Goal: Information Seeking & Learning: Learn about a topic

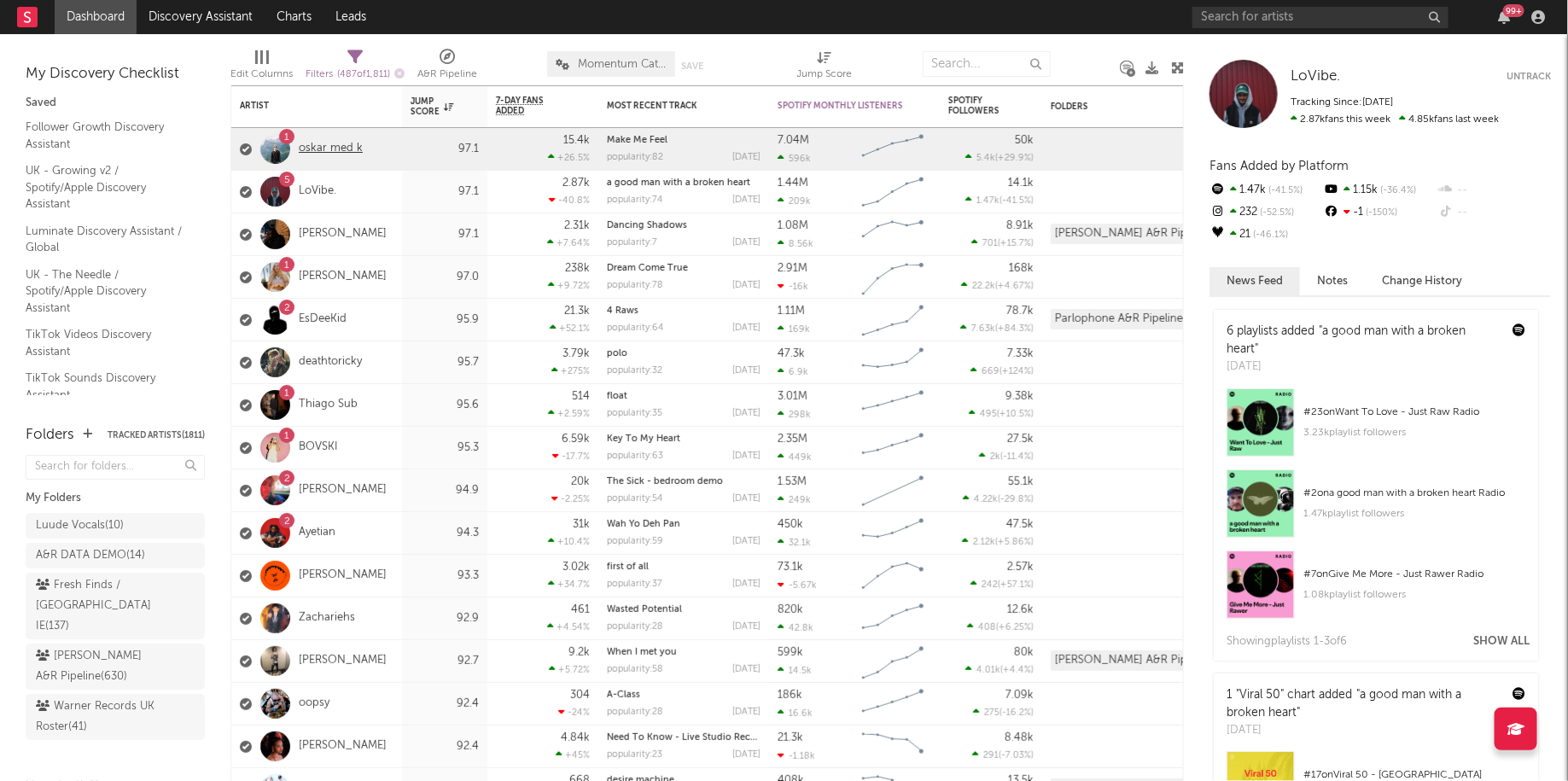
click at [321, 149] on link "oskar med k" at bounding box center [331, 149] width 64 height 15
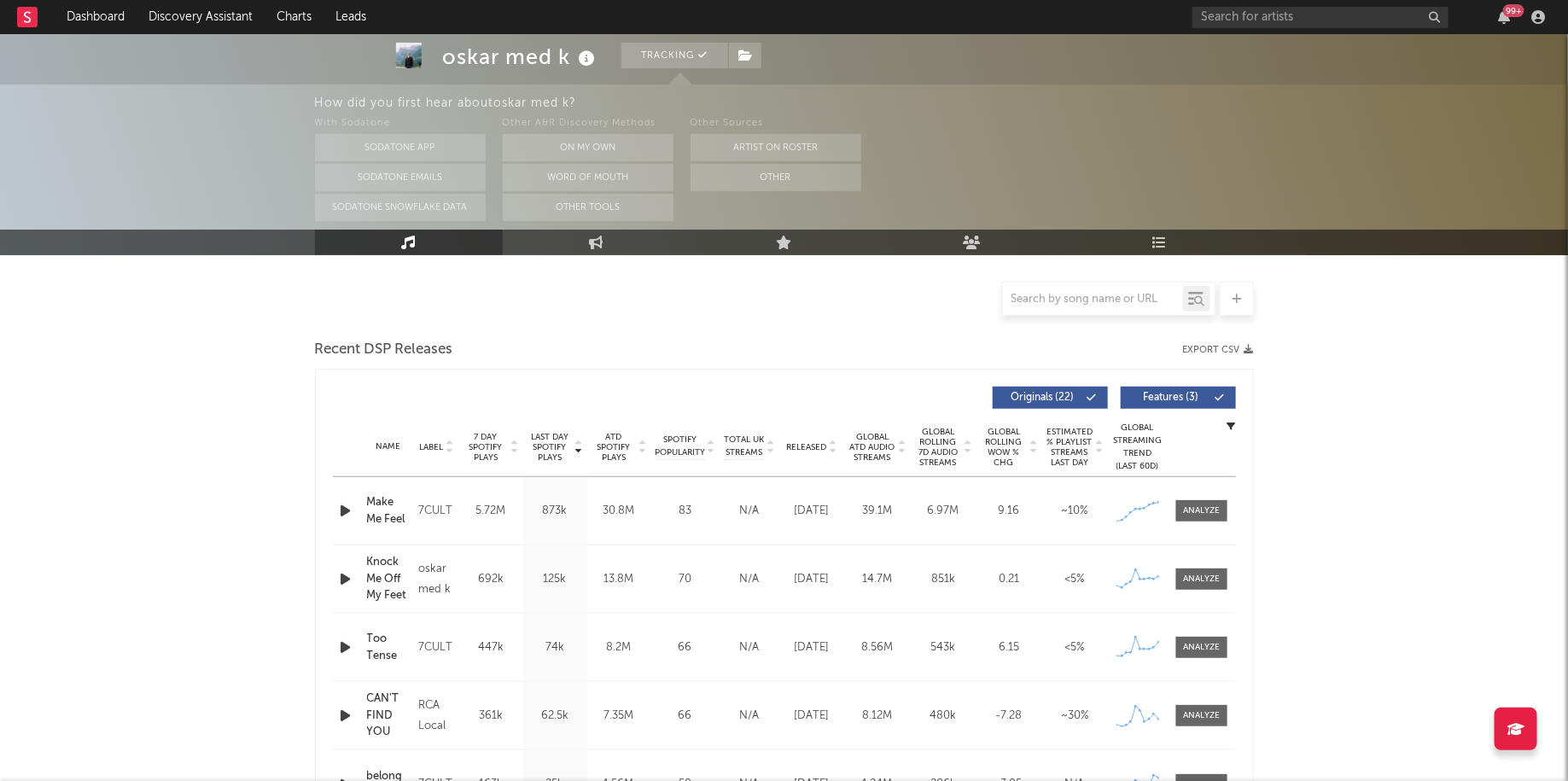
select select "6m"
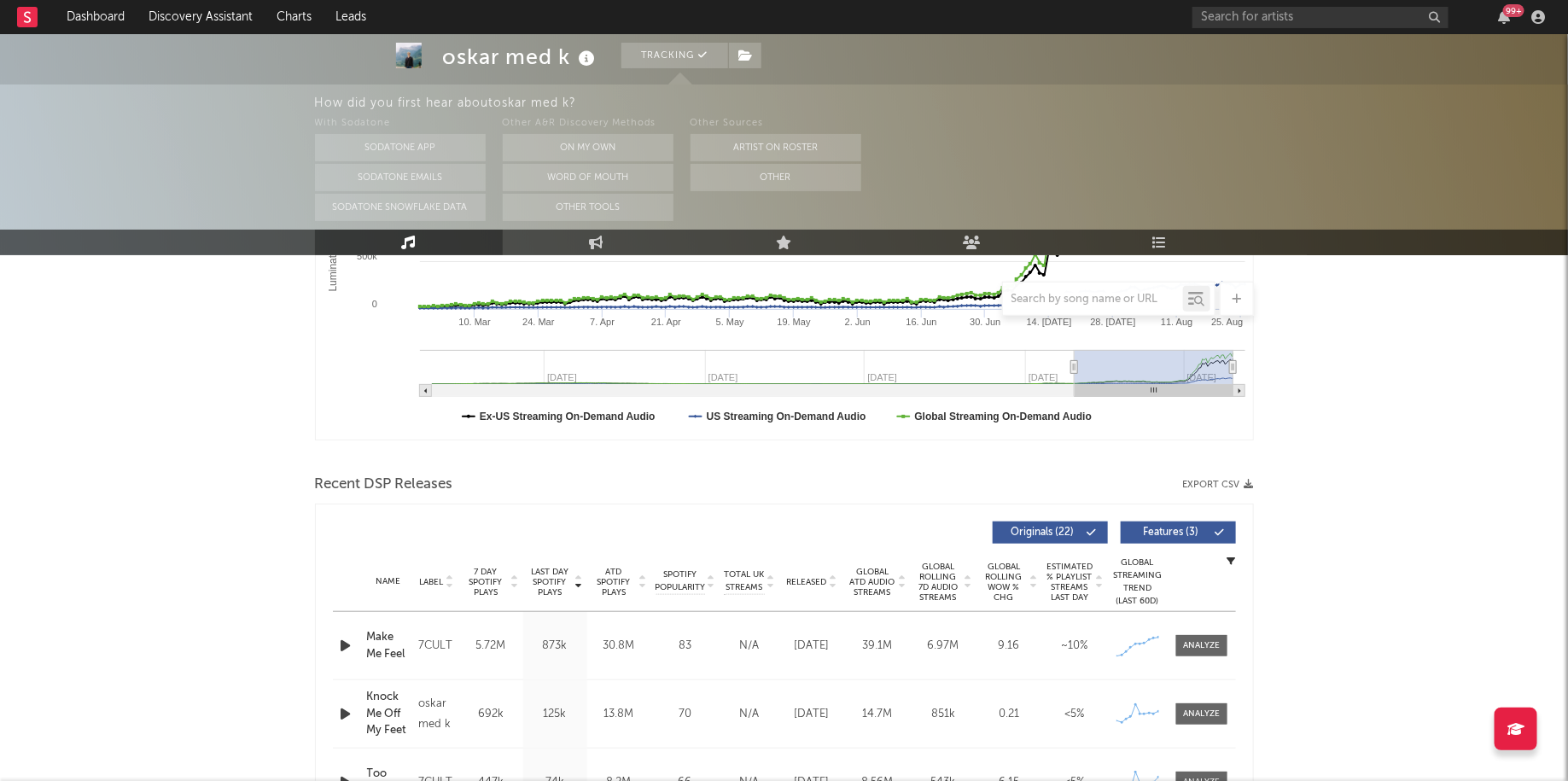
scroll to position [399, 0]
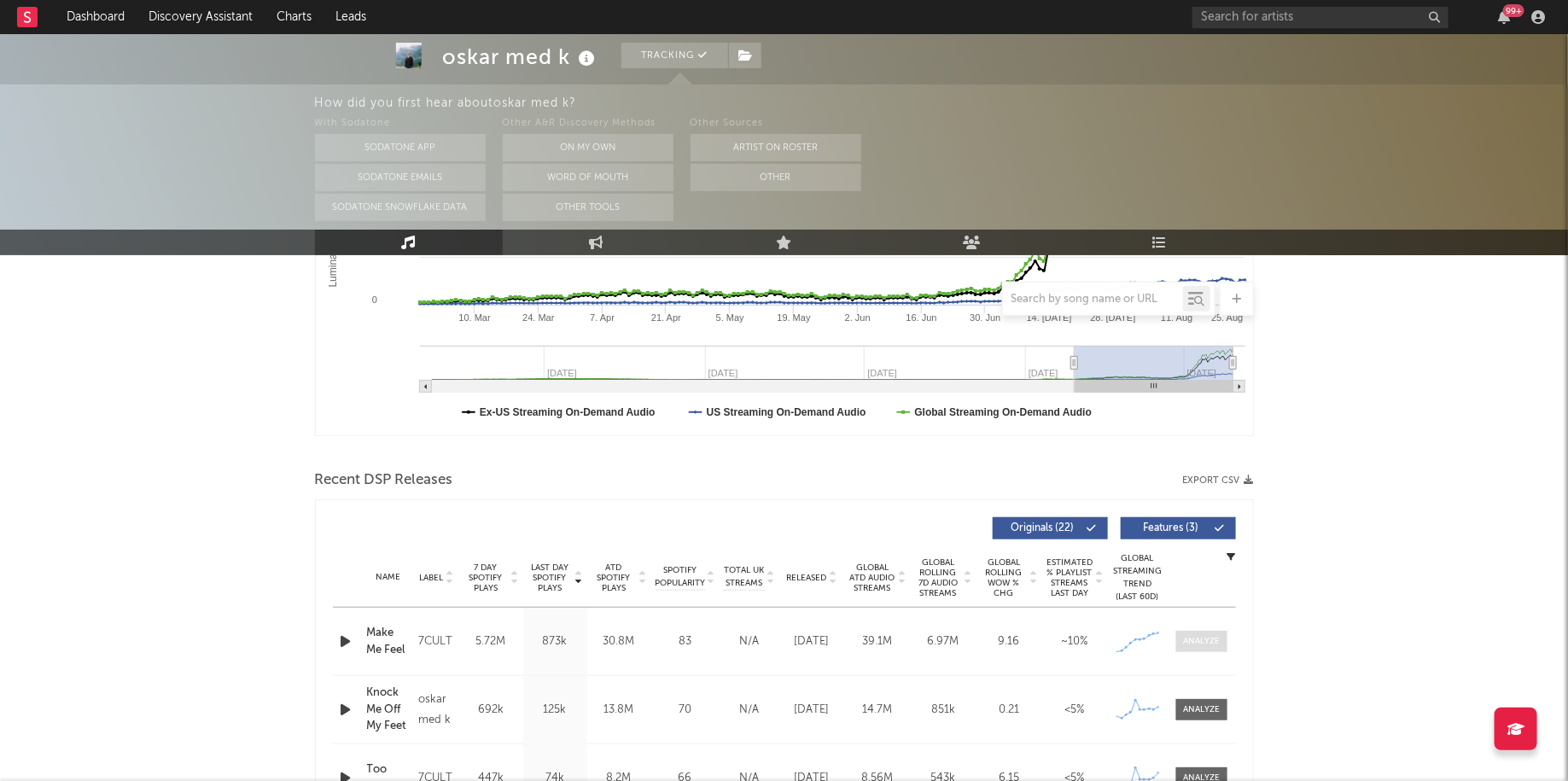
click at [1217, 640] on div at bounding box center [1201, 641] width 37 height 13
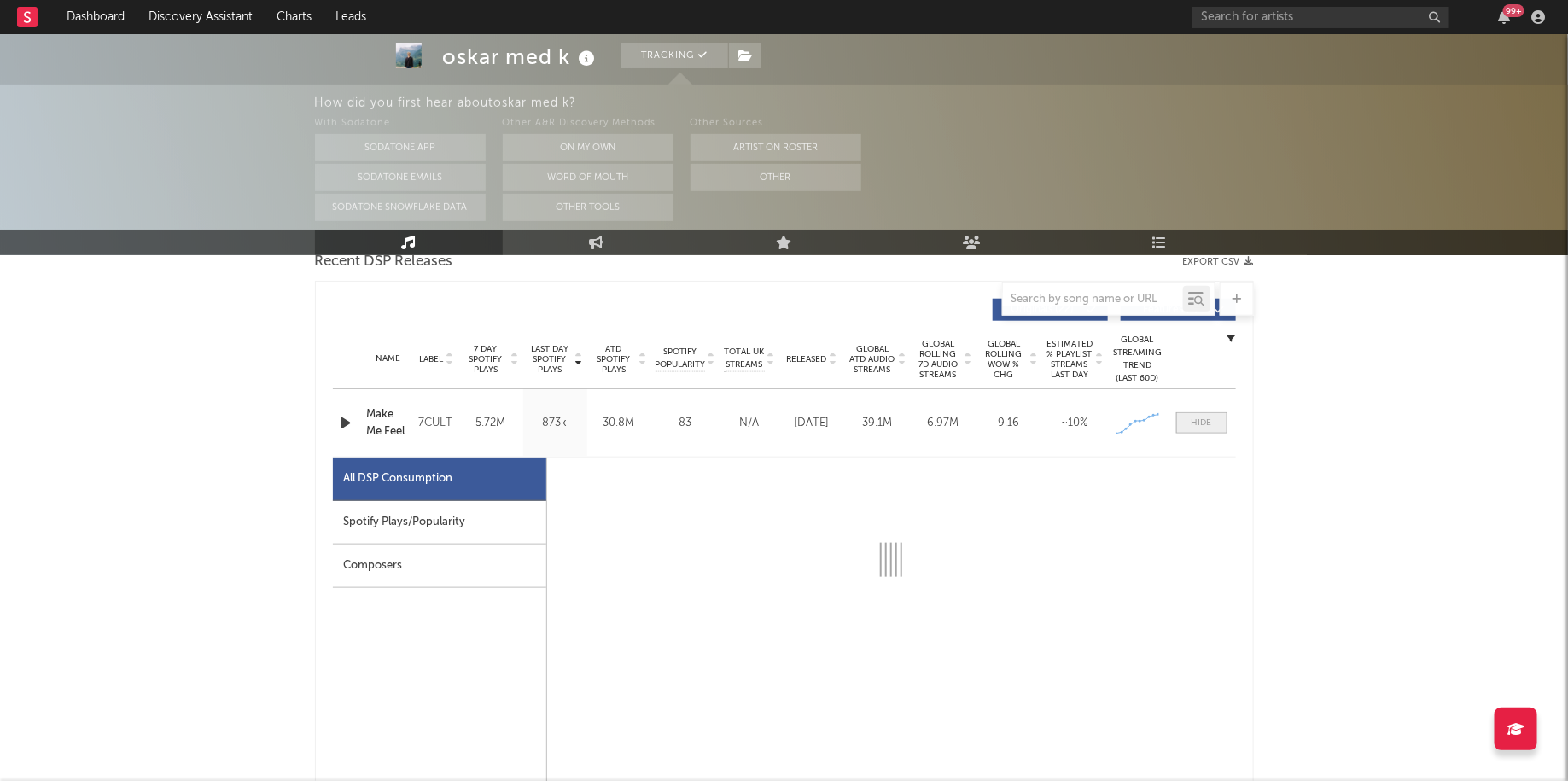
scroll to position [634, 0]
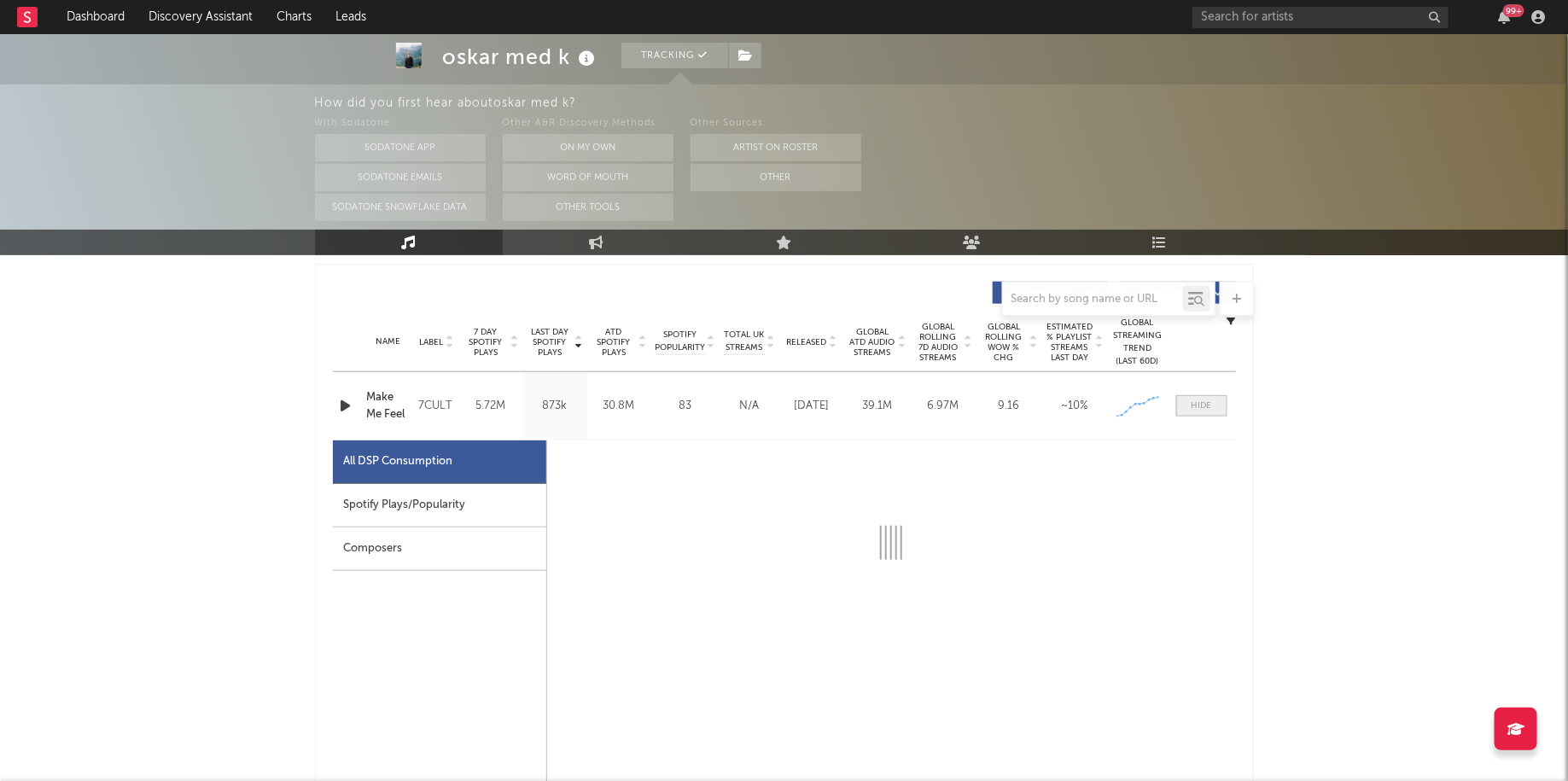
select select "1w"
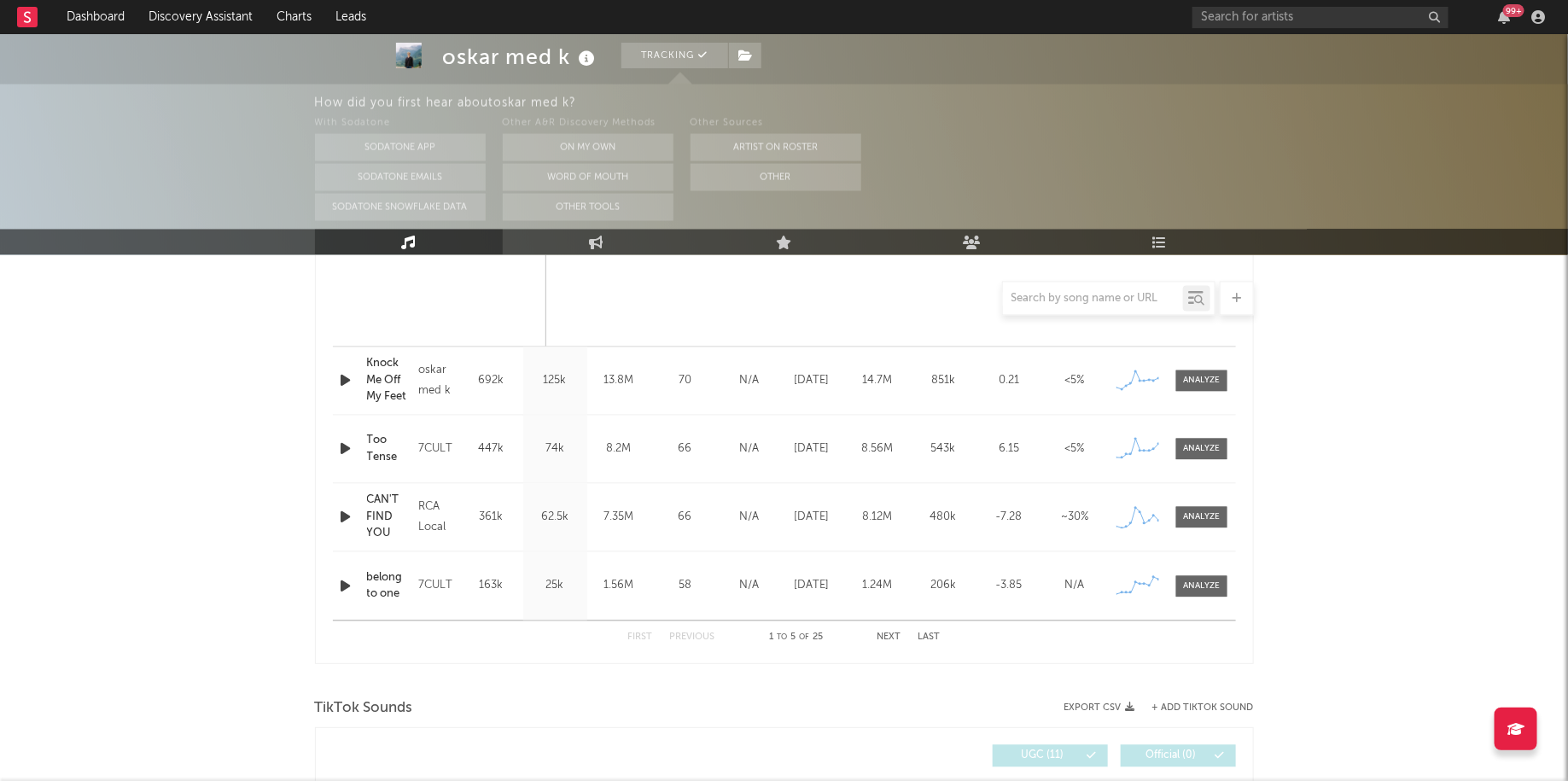
scroll to position [1367, 0]
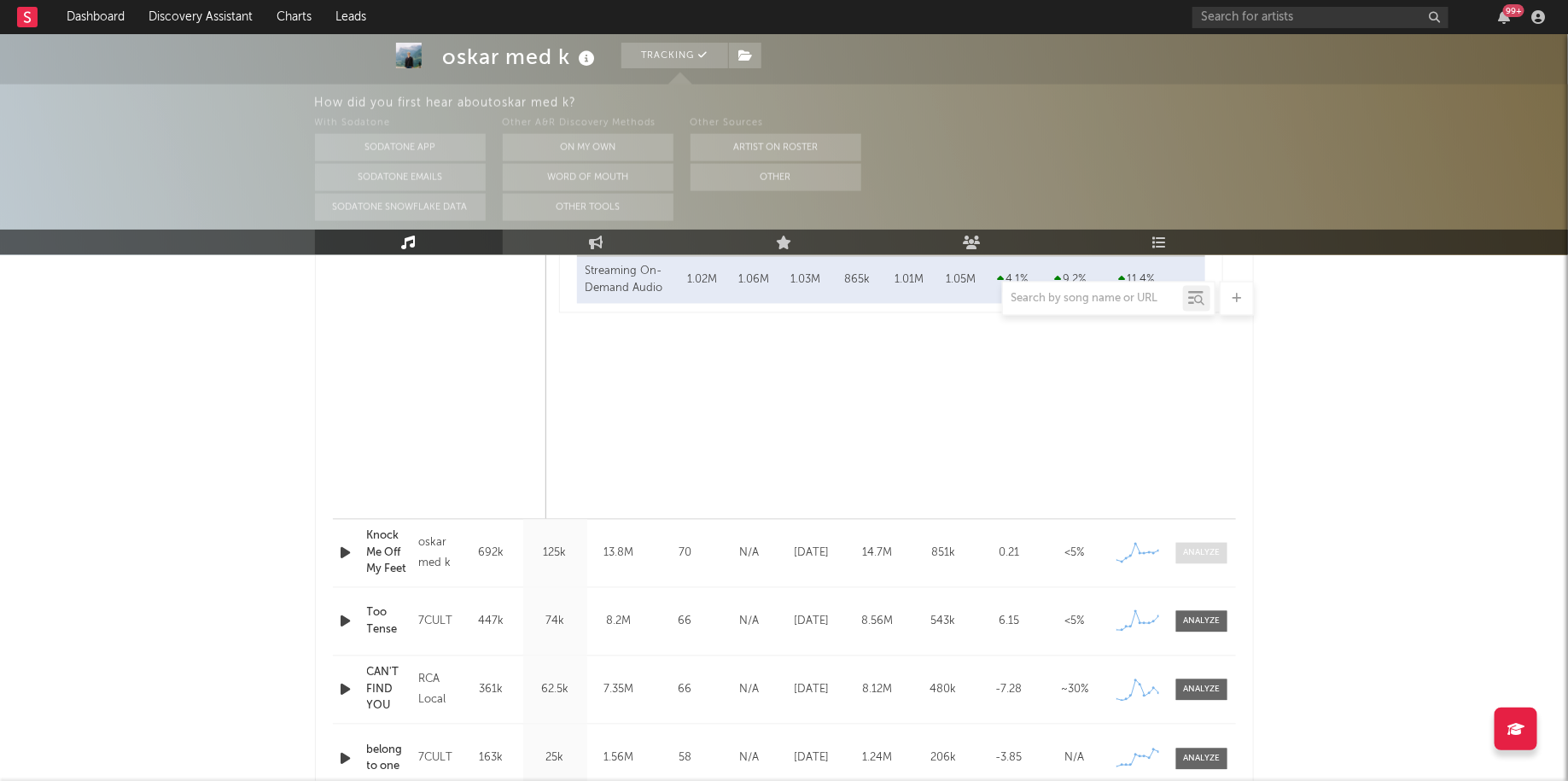
click at [1198, 553] on div at bounding box center [1201, 554] width 37 height 13
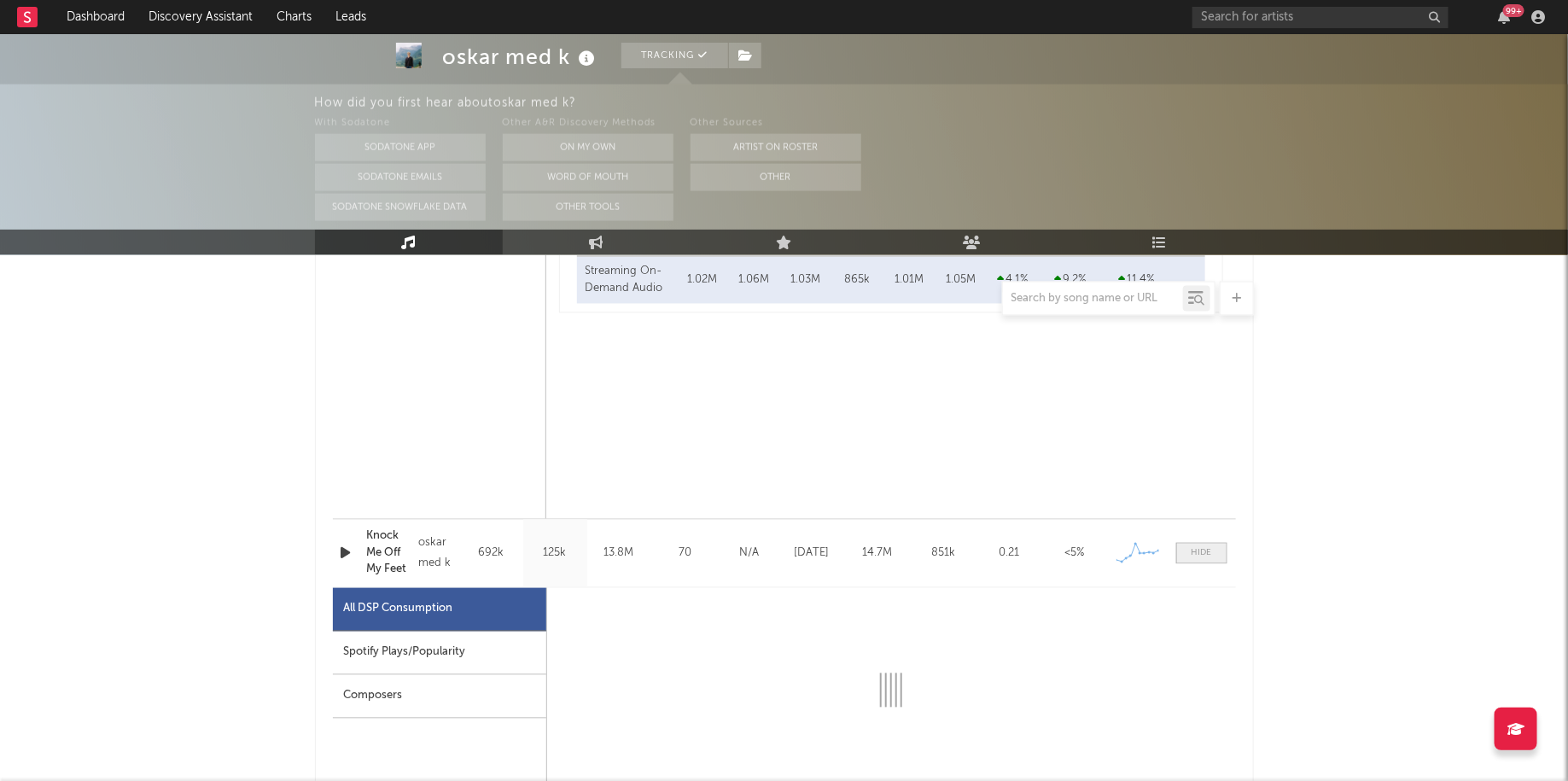
scroll to position [1529, 0]
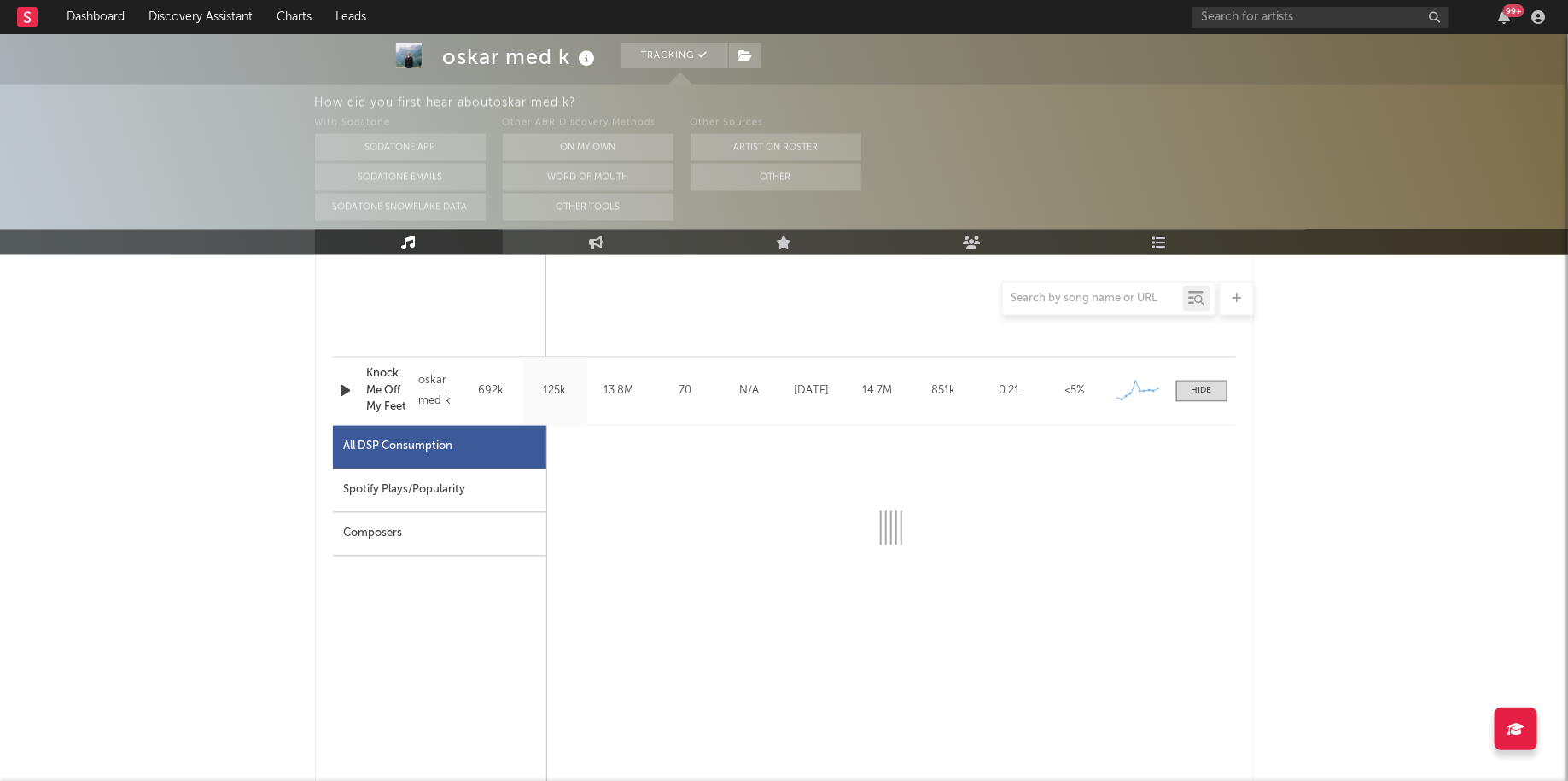
select select "6m"
